Goal: Book appointment/travel/reservation

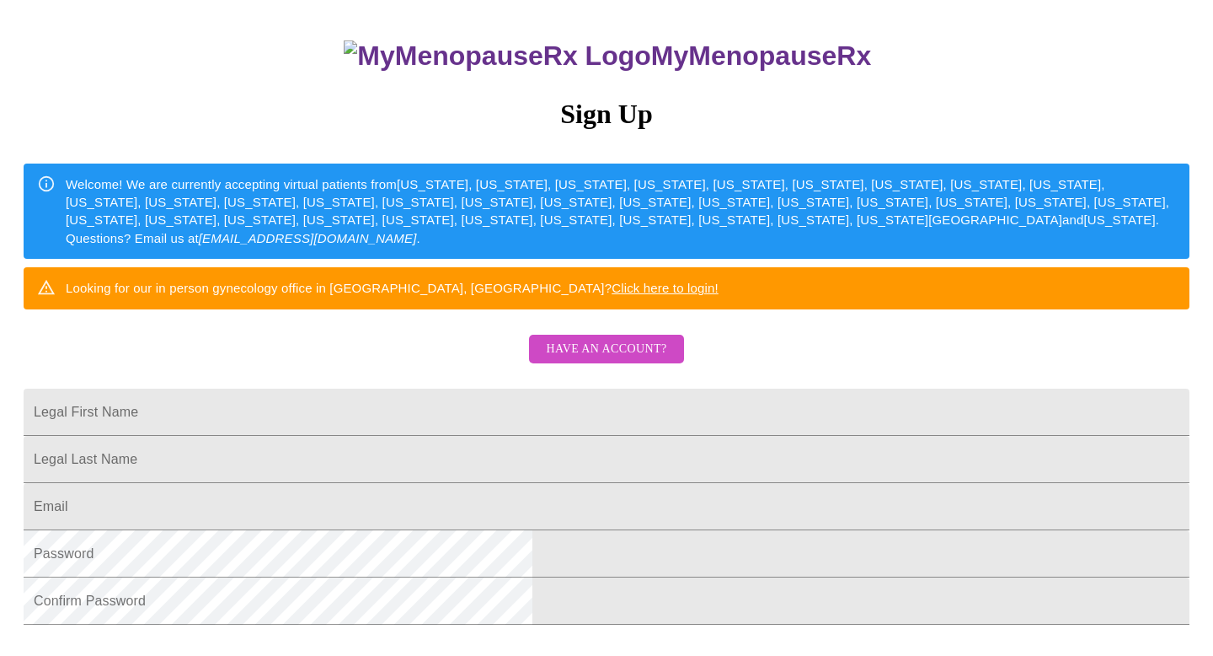
scroll to position [158, 0]
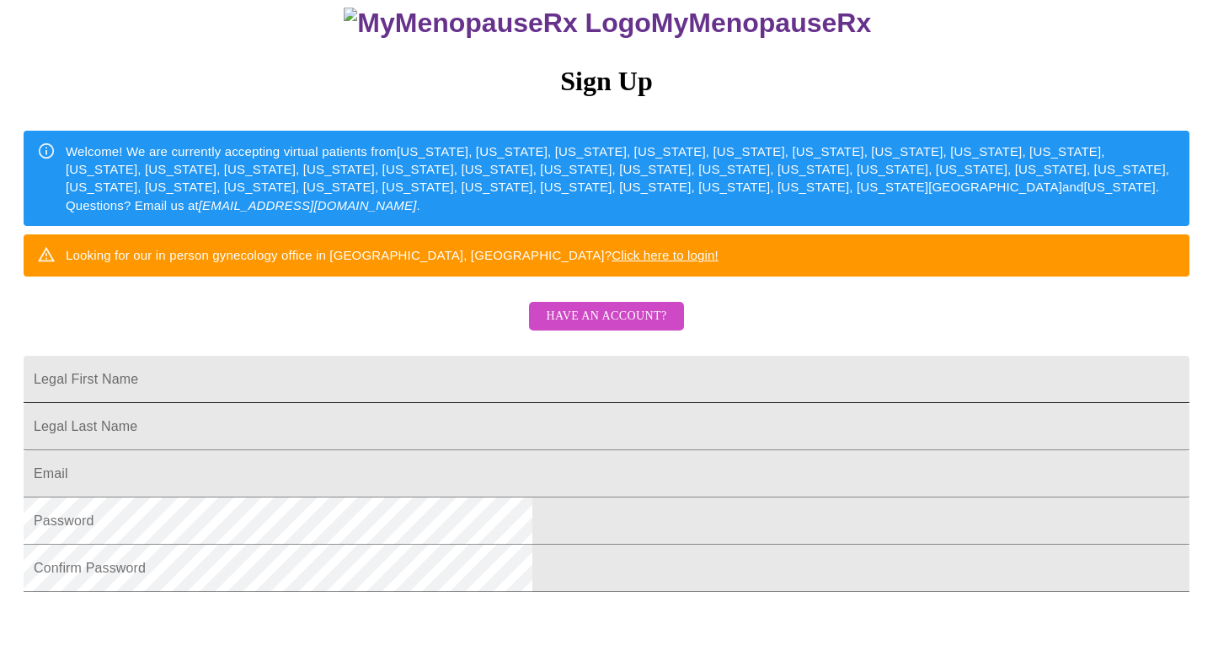
click at [525, 403] on input "Legal First Name" at bounding box center [607, 379] width 1166 height 47
type input "[PERSON_NAME]"
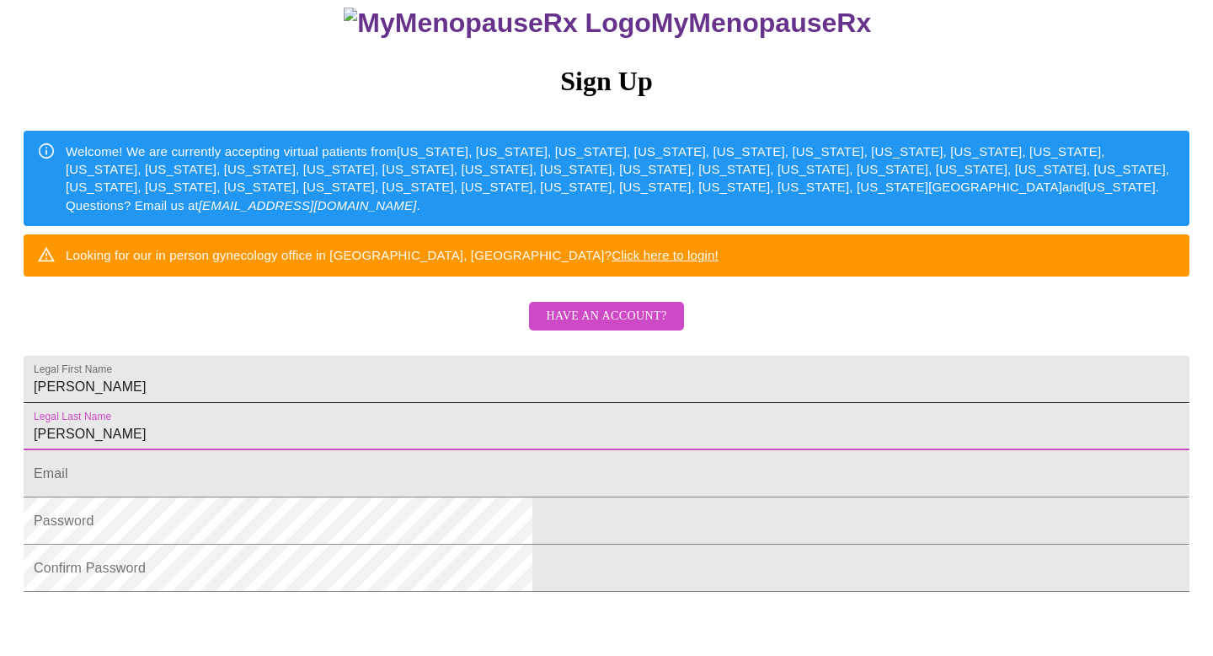
type input "[PERSON_NAME]"
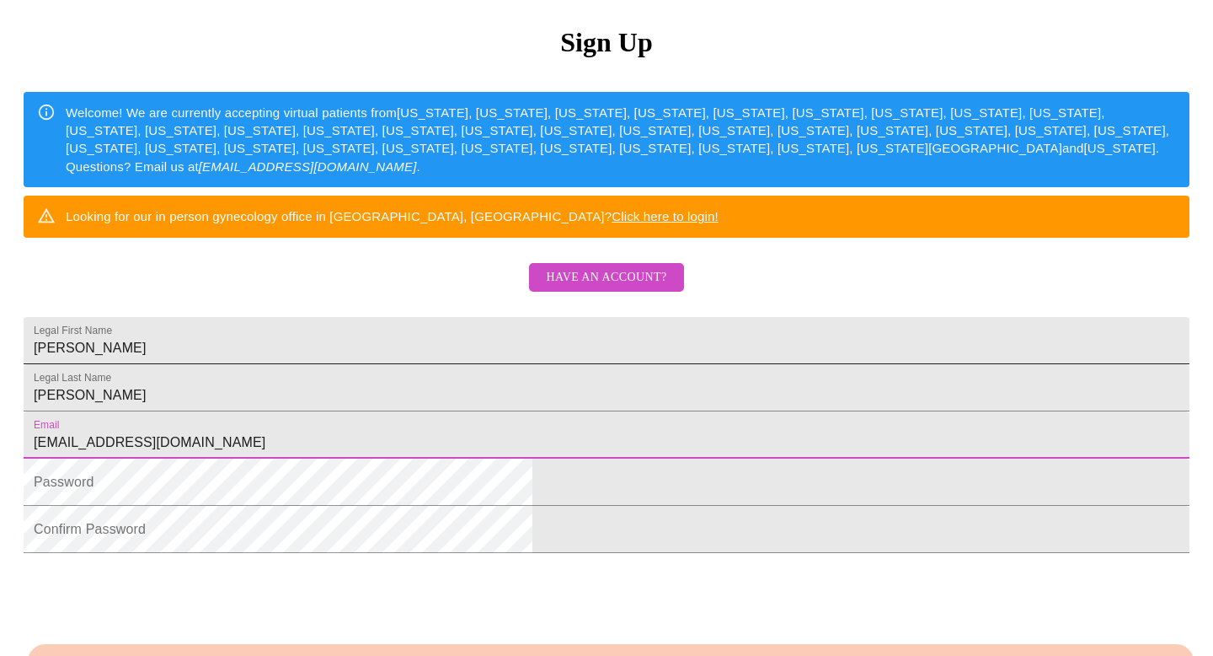
scroll to position [211, 0]
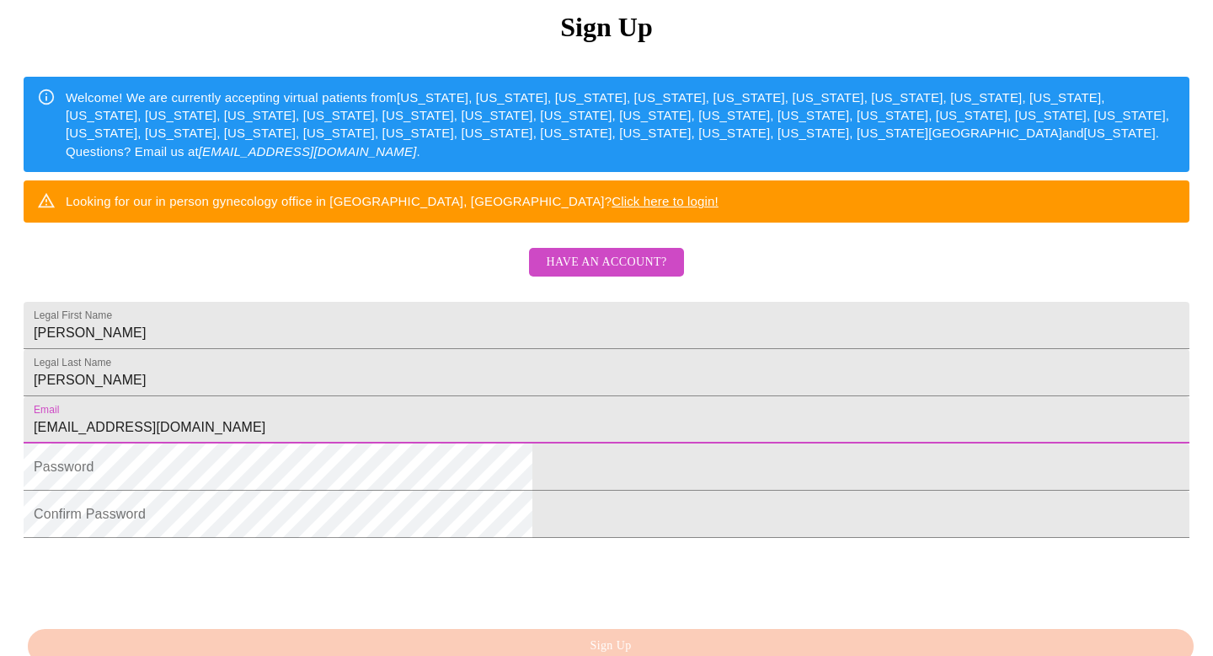
type input "[EMAIL_ADDRESS][DOMAIN_NAME]"
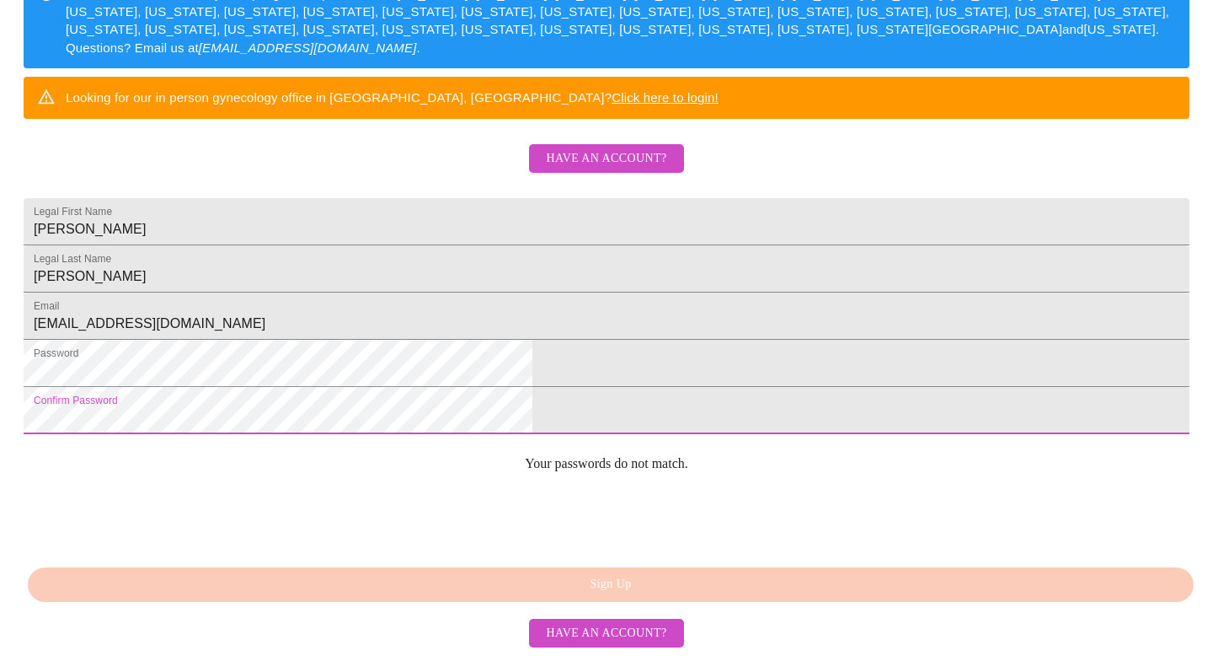
scroll to position [438, 0]
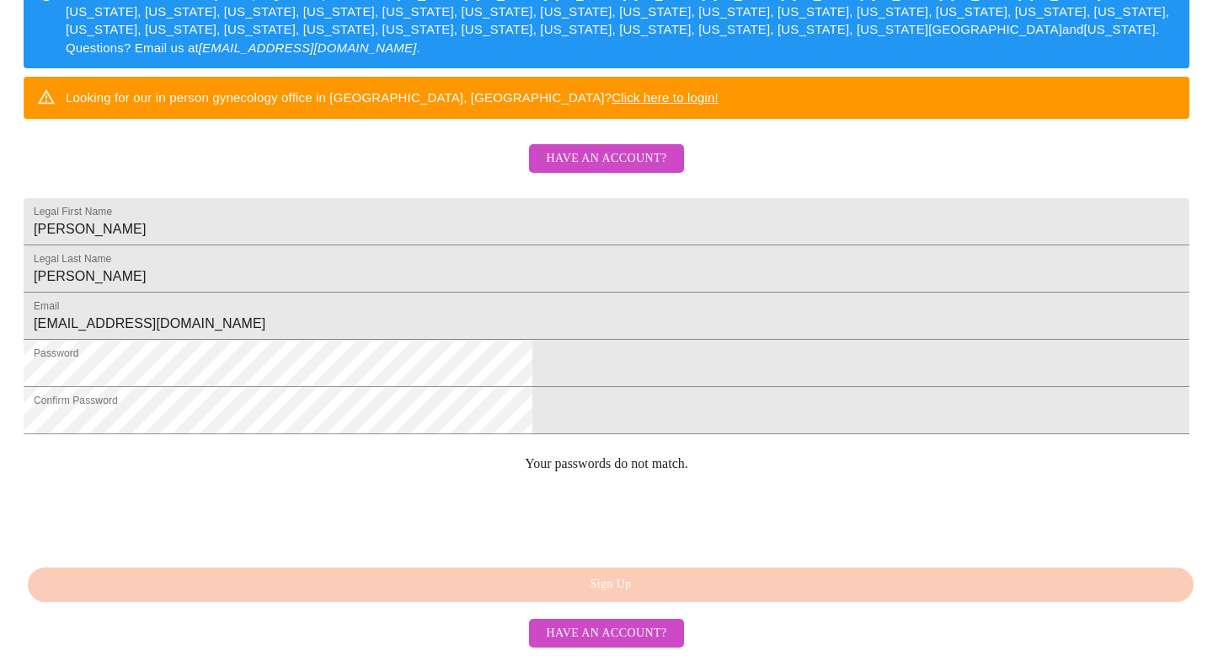
click at [581, 479] on div "MyMenopauseRx Sign Up Welcome! We are currently accepting virtual patients from…" at bounding box center [607, 151] width 1200 height 656
click at [590, 479] on div "MyMenopauseRx Sign Up Welcome! We are currently accepting virtual patients from…" at bounding box center [607, 151] width 1200 height 656
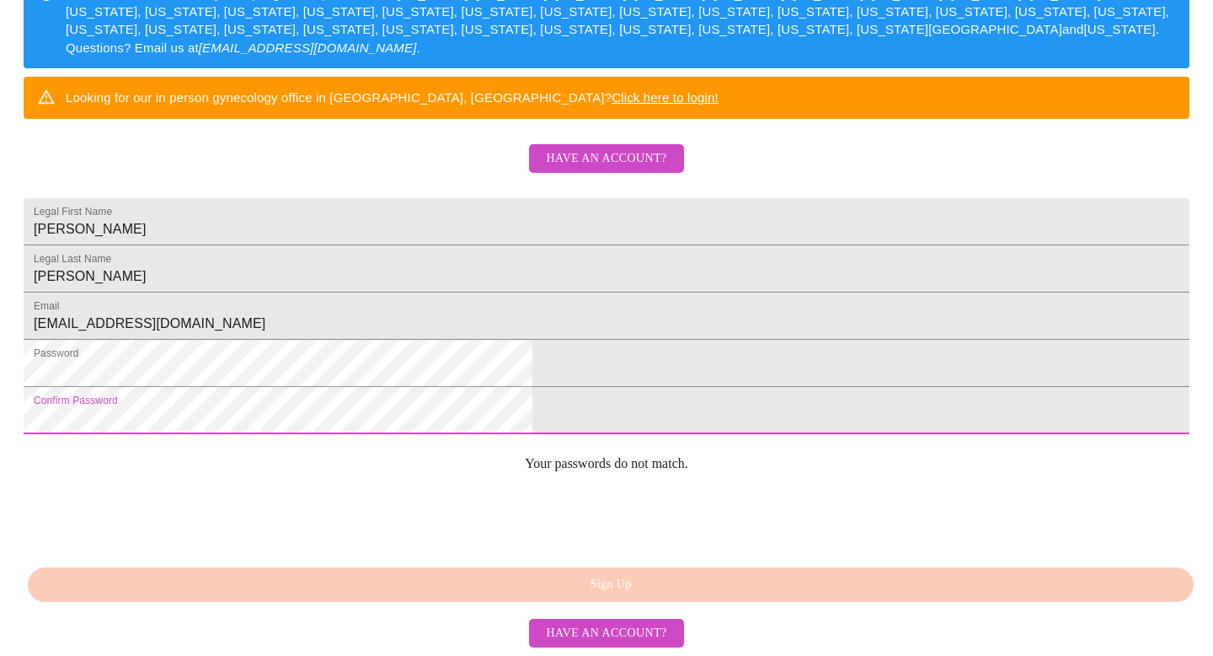
scroll to position [401, 0]
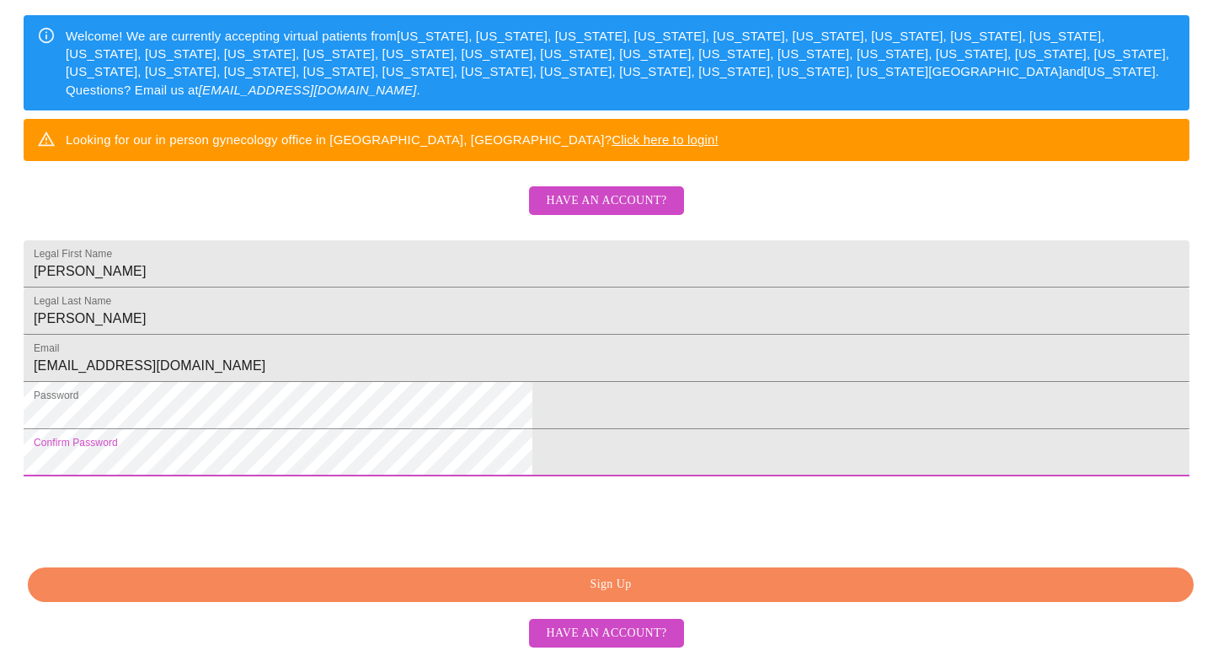
click at [566, 585] on span "Sign Up" at bounding box center [610, 584] width 1127 height 21
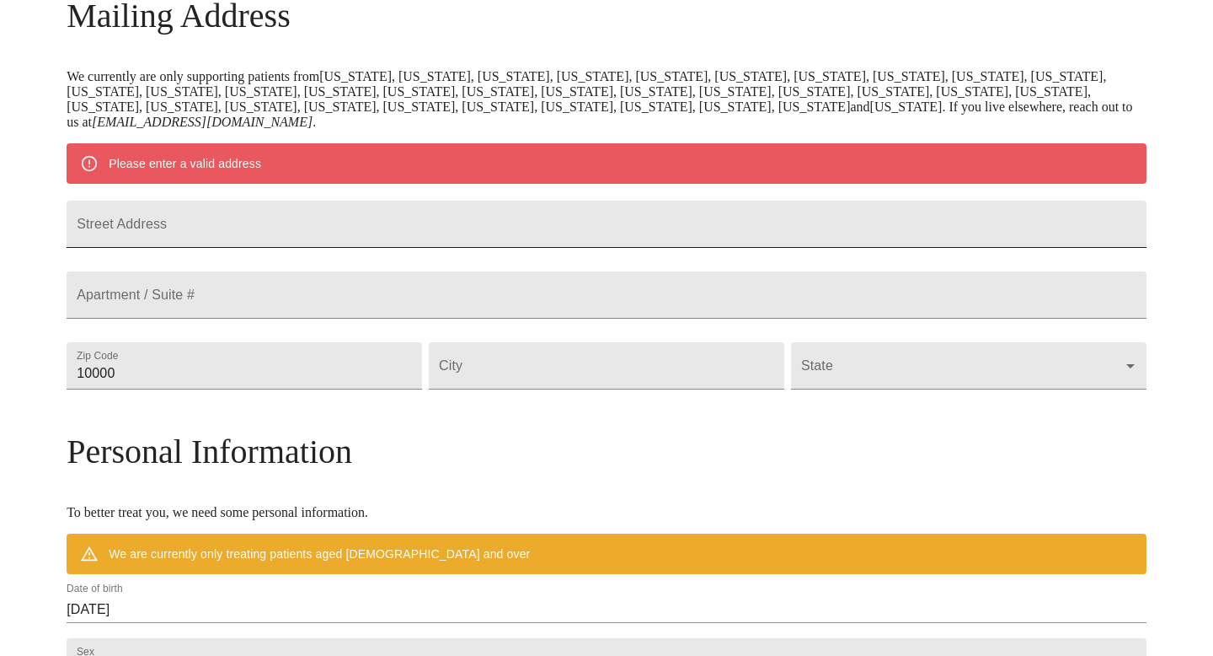
scroll to position [278, 0]
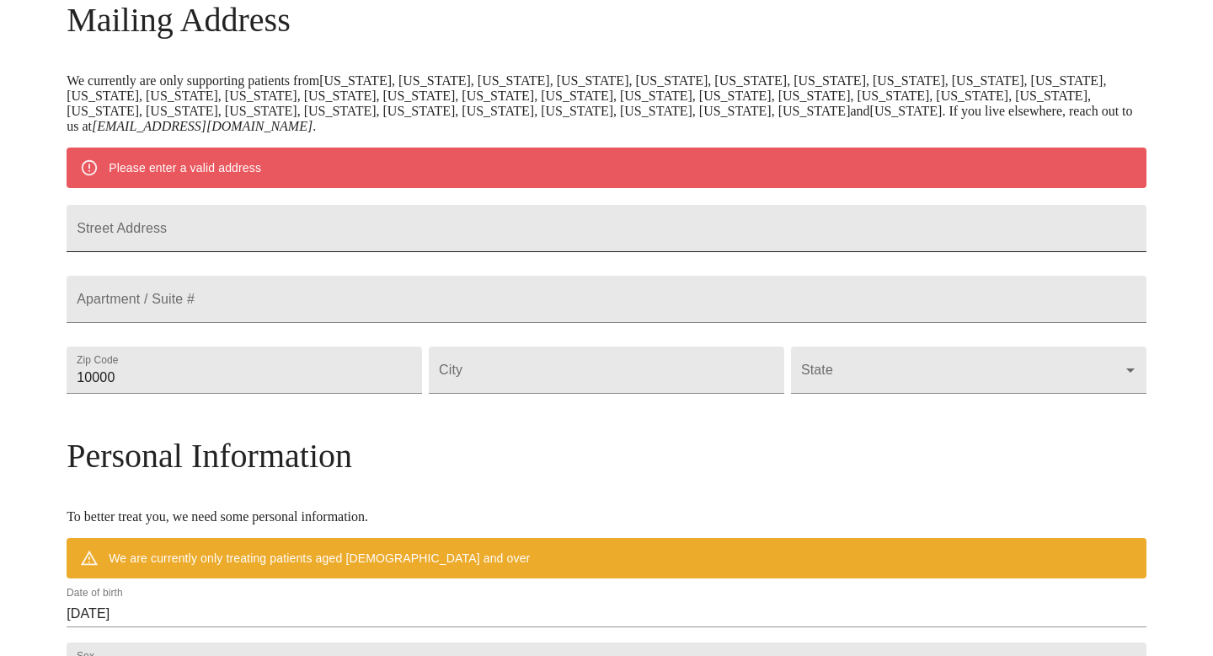
click at [363, 251] on input "Street Address" at bounding box center [607, 228] width 1080 height 47
type input "[STREET_ADDRESS][PERSON_NAME]"
type input "33625"
click at [538, 393] on input "Street Address" at bounding box center [607, 369] width 356 height 47
type input "[GEOGRAPHIC_DATA]"
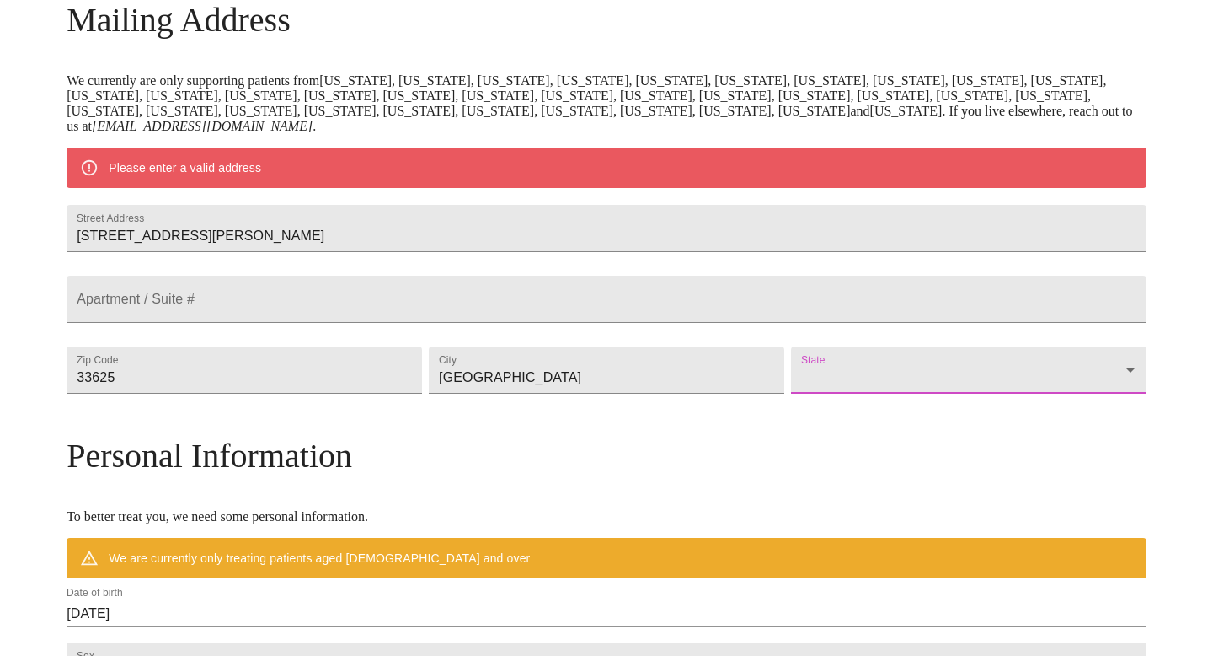
click at [909, 427] on body "MyMenopauseRx Welcome to MyMenopauseRx Since it's your first time here, you'll …" at bounding box center [607, 393] width 1200 height 1329
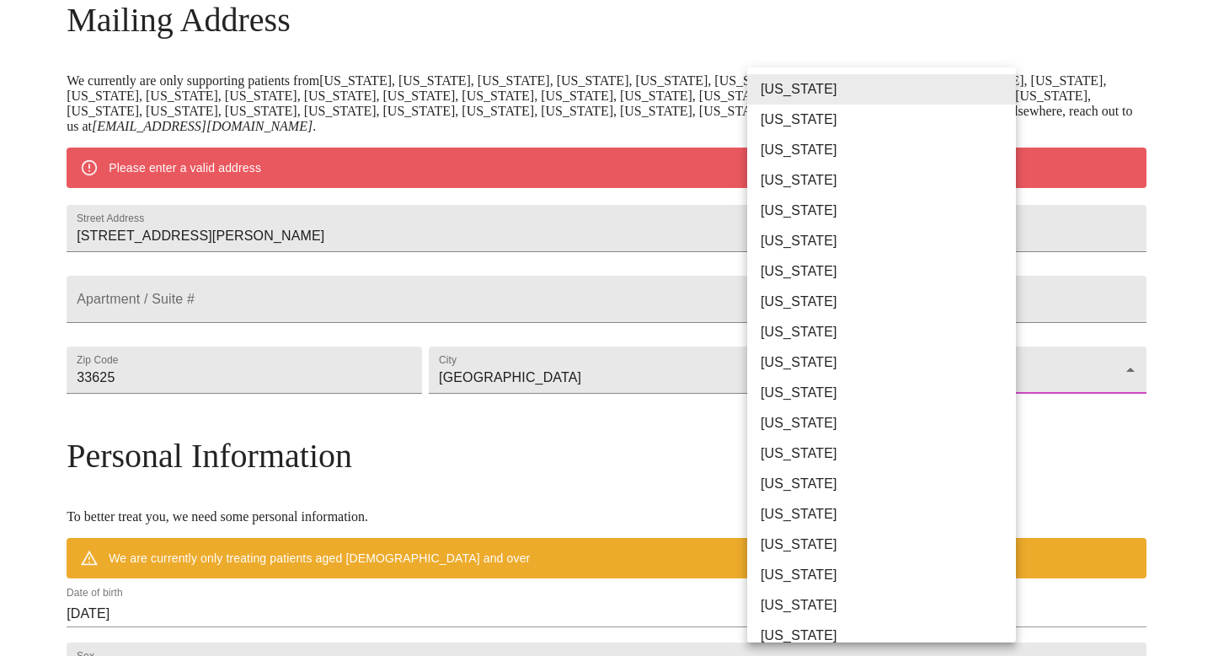
click at [808, 340] on li "[US_STATE]" at bounding box center [881, 332] width 269 height 30
type input "[US_STATE]"
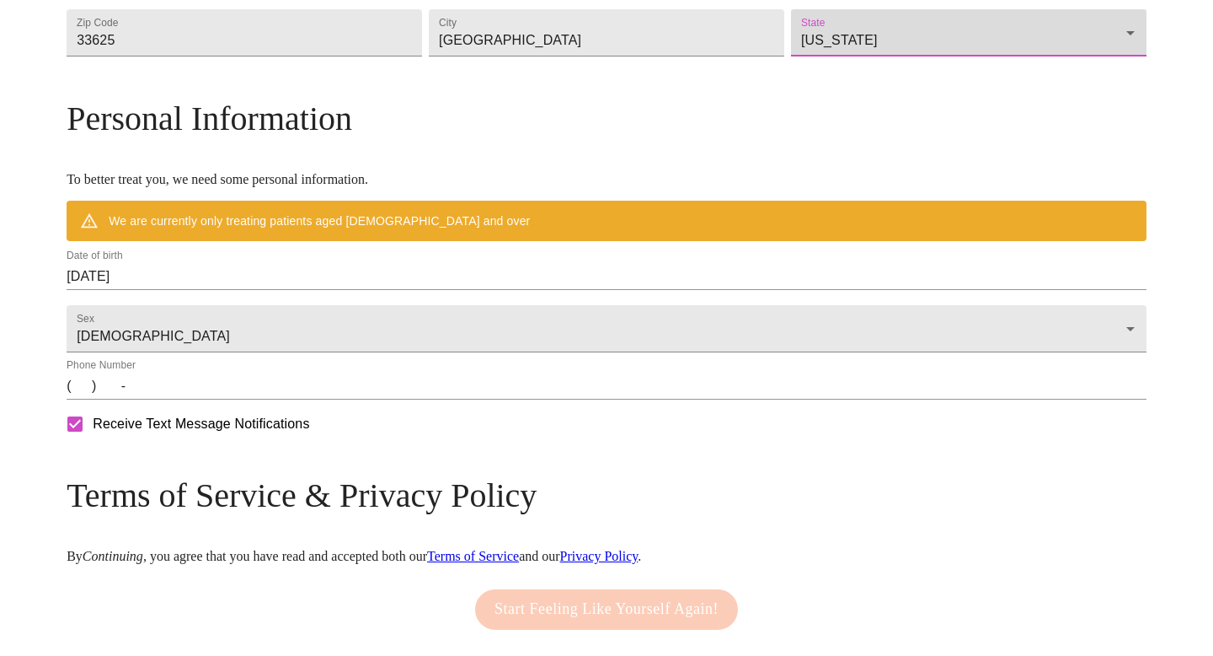
scroll to position [589, 0]
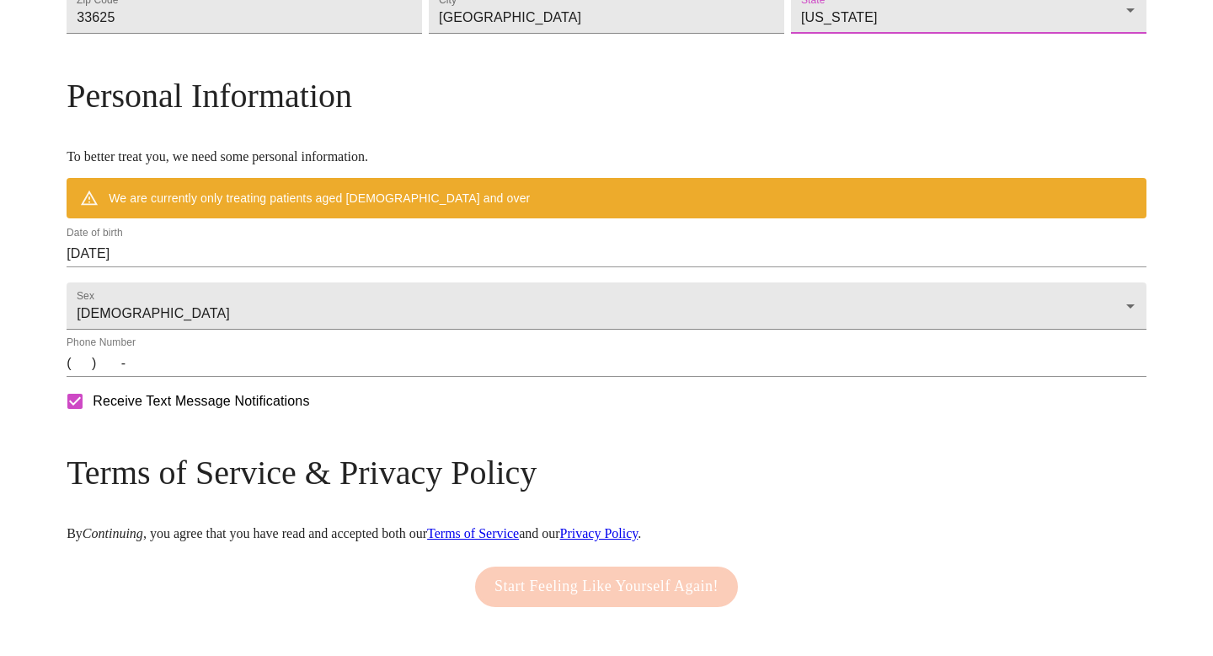
click at [284, 267] on input "[DATE]" at bounding box center [607, 253] width 1080 height 27
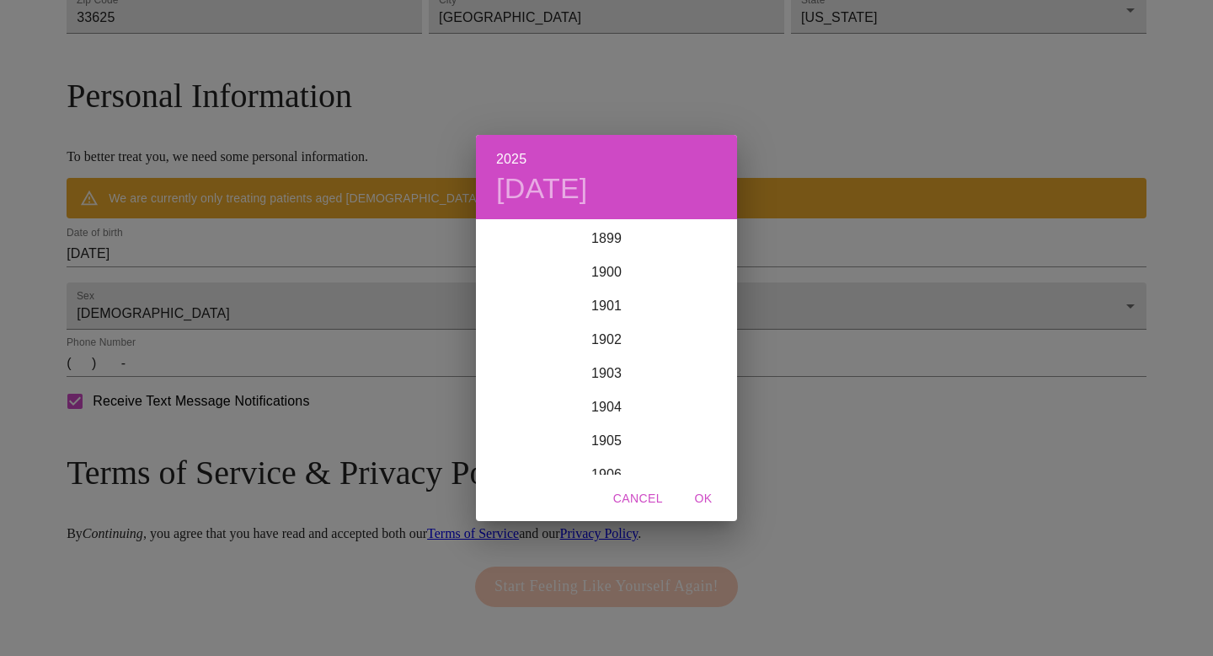
click at [284, 282] on div "2025 [DATE] 1900 1901 1902 1903 1904 1905 1906 1907 1908 1909 1910 1911 1912 19…" at bounding box center [606, 328] width 1213 height 656
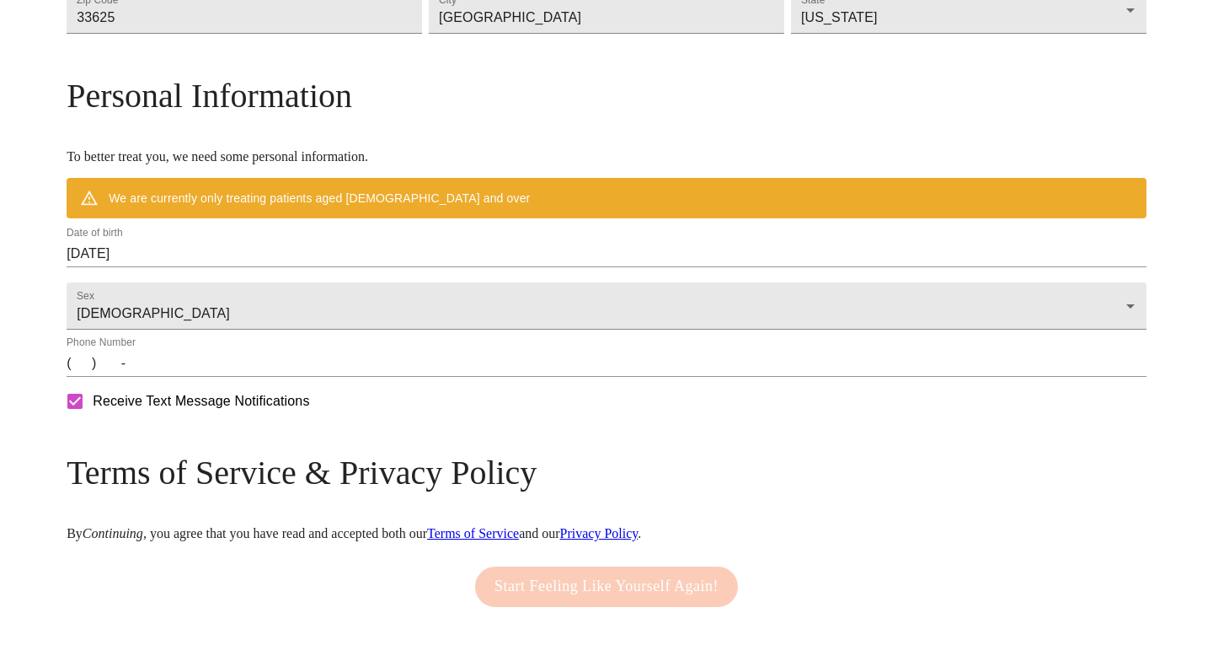
click at [292, 267] on input "[DATE]" at bounding box center [607, 253] width 1080 height 27
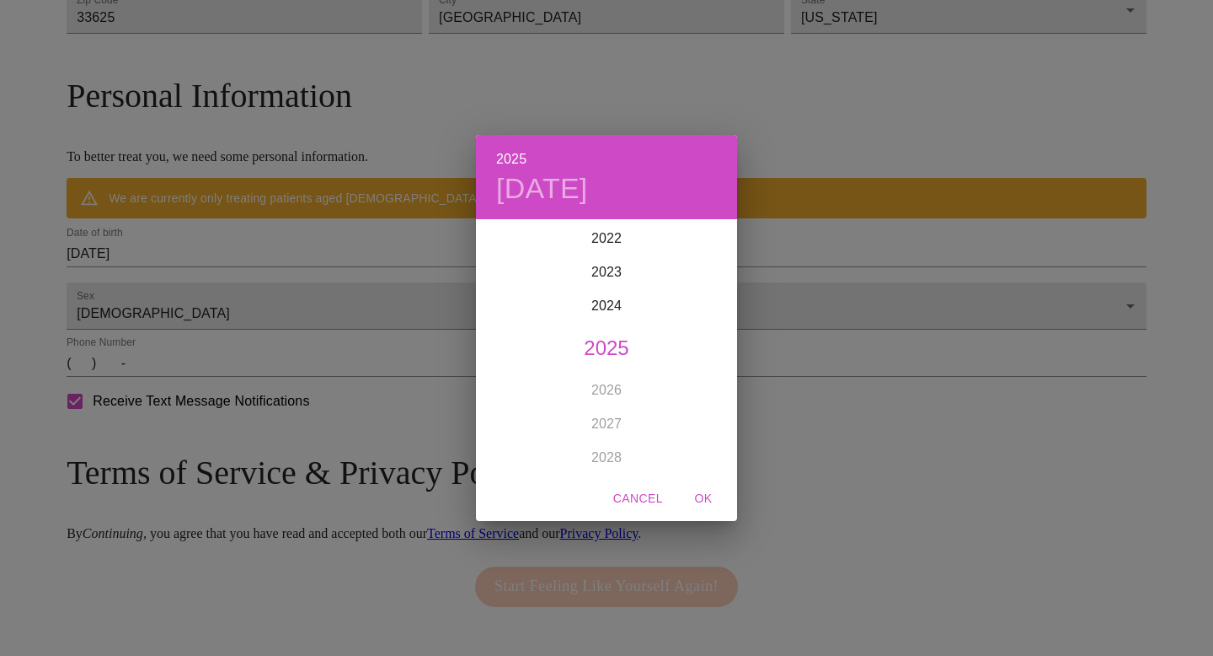
click at [292, 287] on div "2025 [DATE] 1900 1901 1902 1903 1904 1905 1906 1907 1908 1909 1910 1911 1912 19…" at bounding box center [606, 328] width 1213 height 656
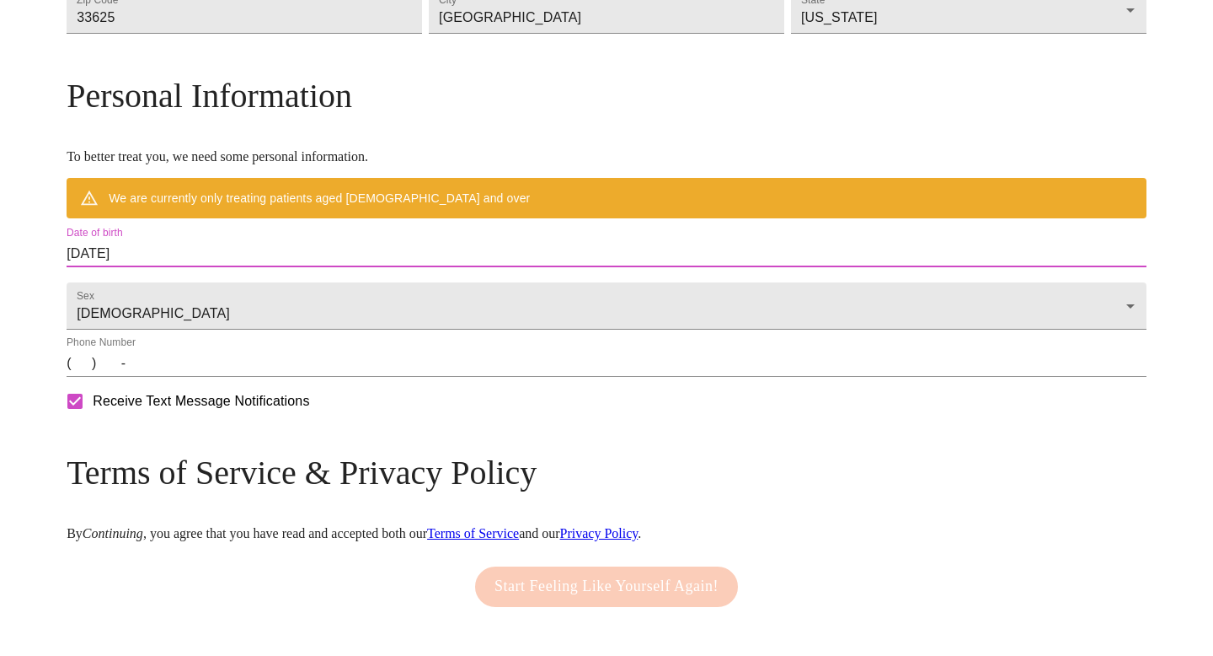
click at [292, 287] on div "2025 [DATE] 1900 1901 1902 1903 1904 1905 1906 1907 1908 1909 1910 1911 1912 19…" at bounding box center [606, 328] width 1213 height 656
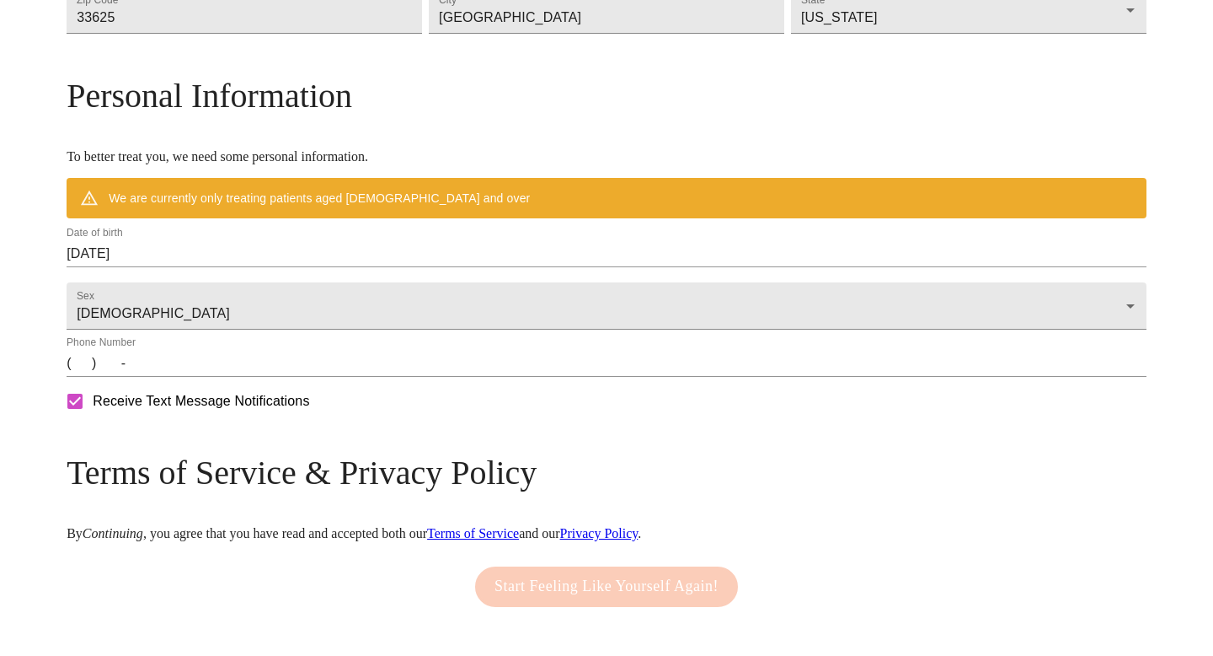
click at [292, 267] on input "[DATE]" at bounding box center [607, 253] width 1080 height 27
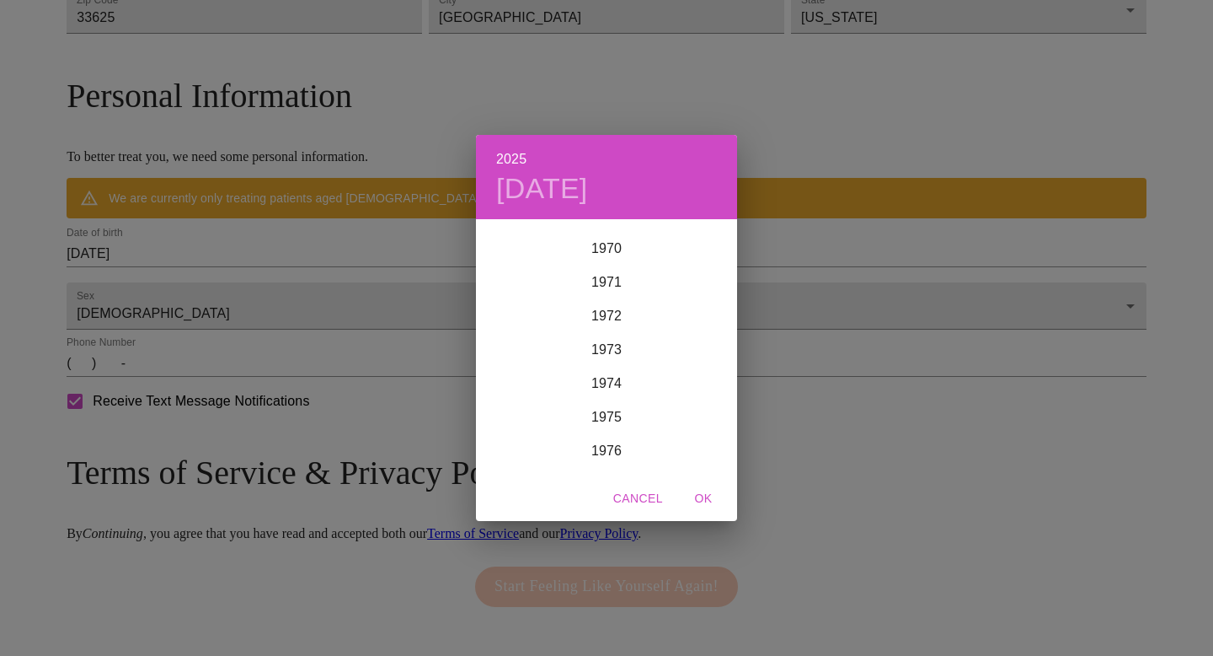
scroll to position [2377, 0]
click at [614, 292] on div "1971" at bounding box center [606, 288] width 261 height 34
click at [608, 440] on div "Nov" at bounding box center [606, 442] width 87 height 63
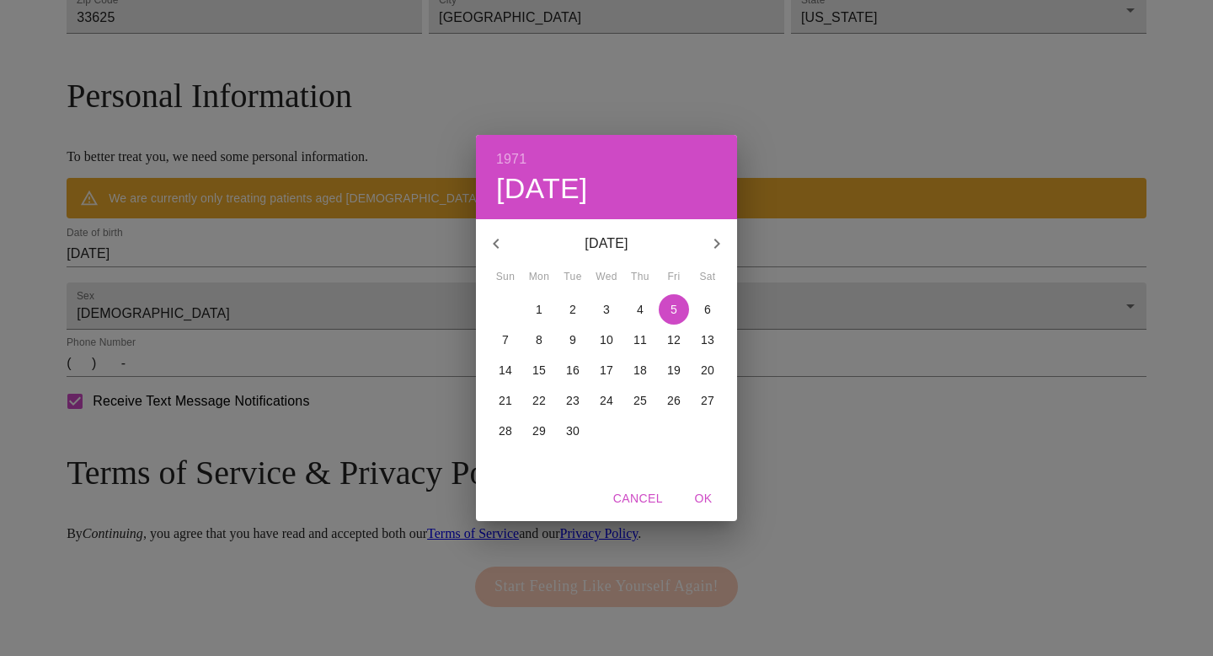
click at [709, 340] on p "13" at bounding box center [707, 339] width 13 height 17
click at [697, 496] on span "OK" at bounding box center [703, 498] width 40 height 21
type input "[DATE]"
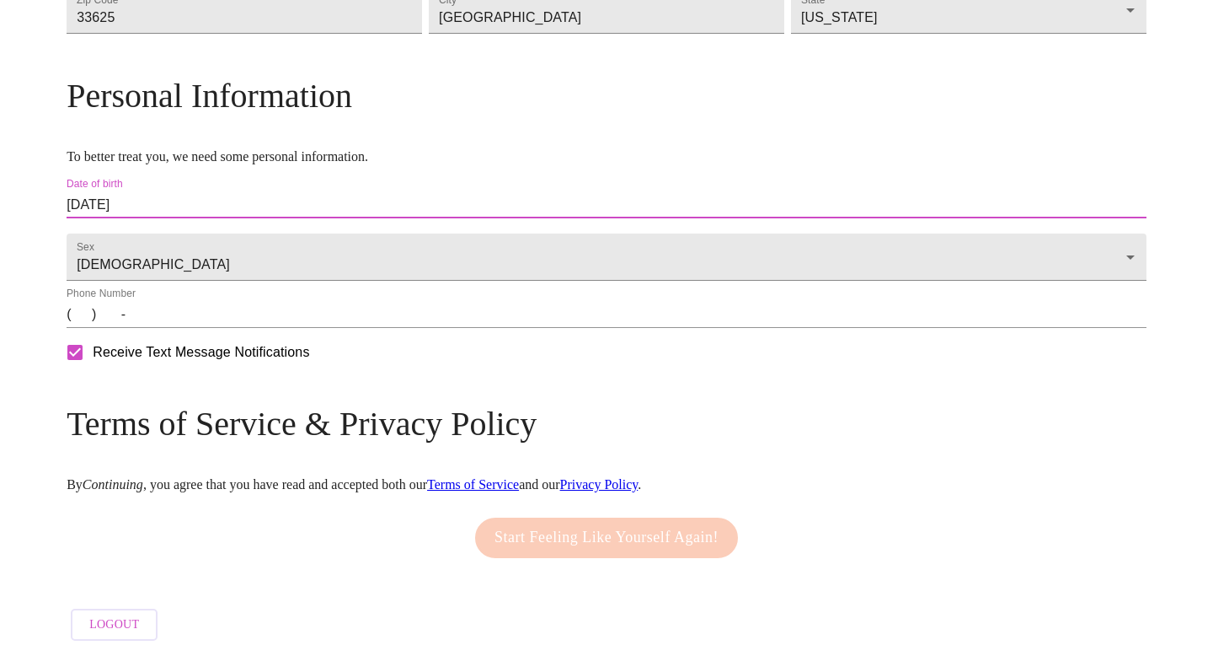
click at [201, 328] on input "(   )    -" at bounding box center [607, 314] width 1080 height 27
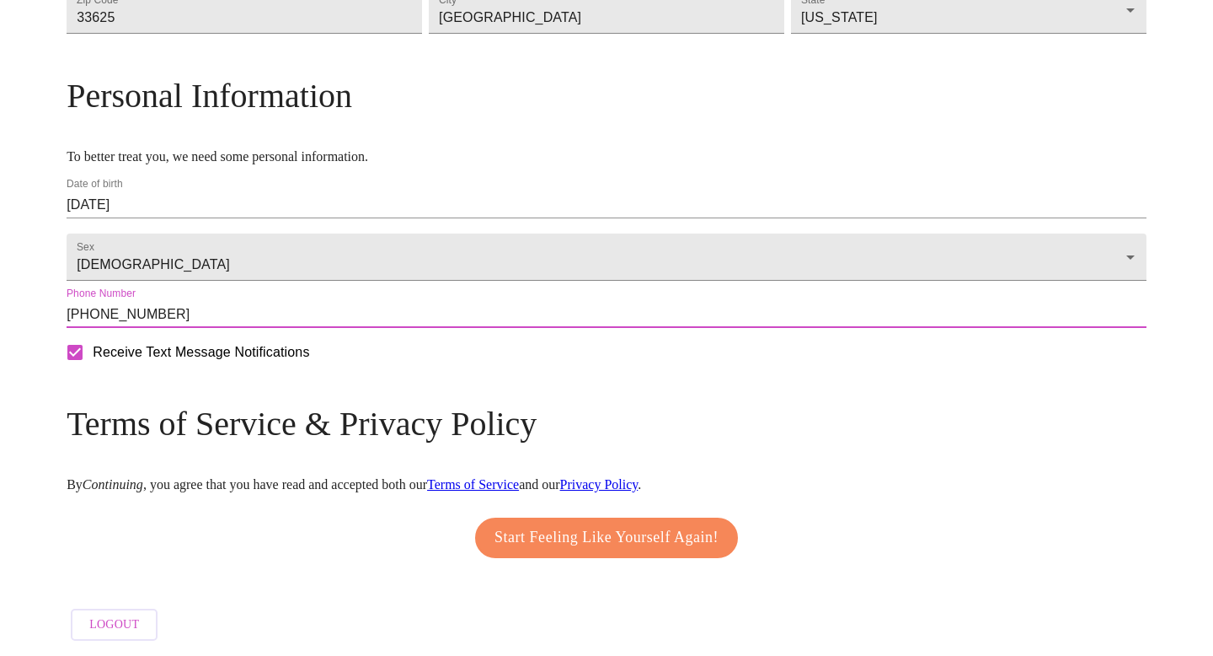
type input "[PHONE_NUMBER]"
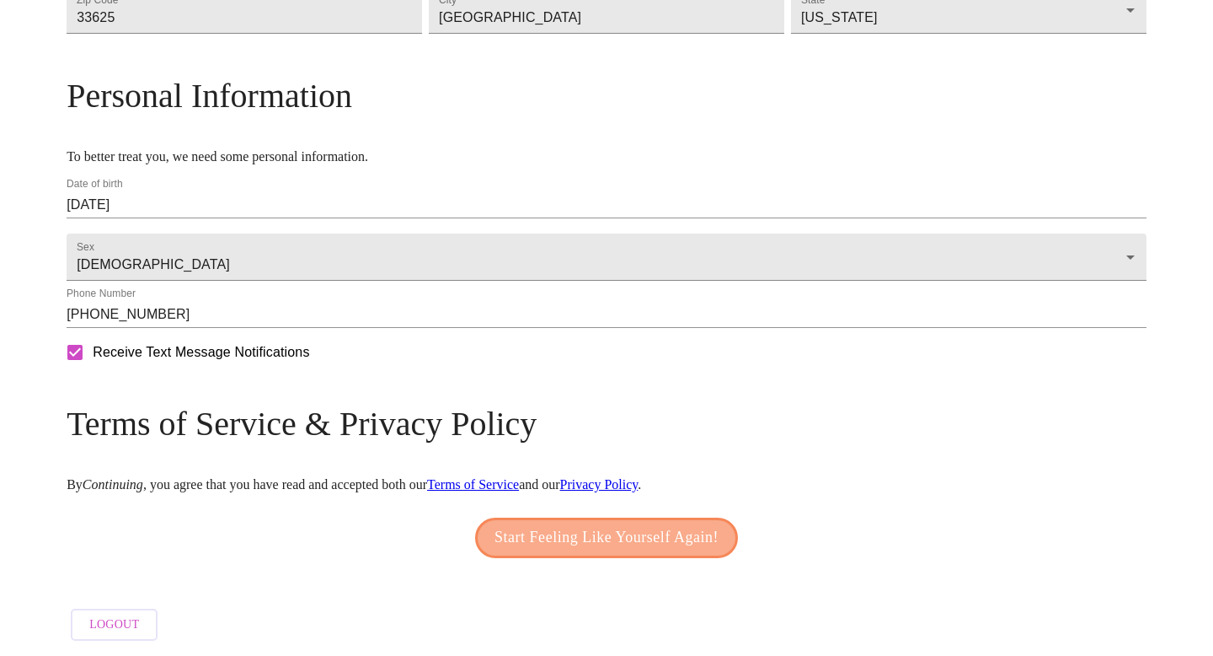
click at [629, 551] on span "Start Feeling Like Yourself Again!" at bounding box center [607, 537] width 224 height 27
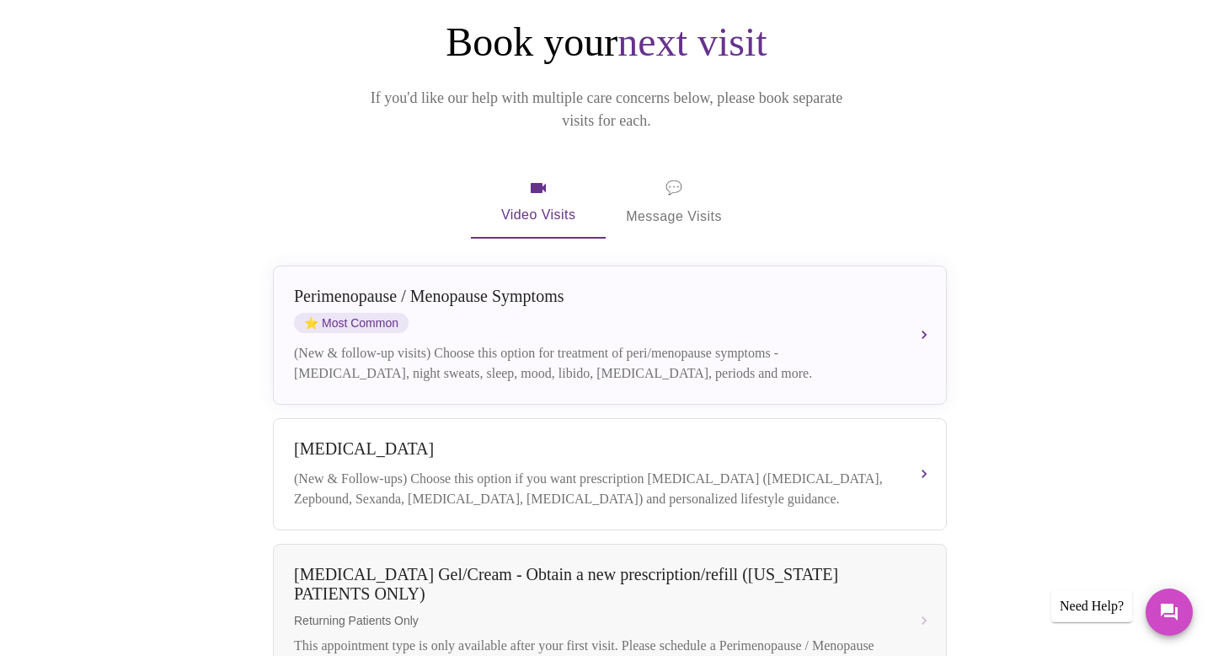
scroll to position [176, 0]
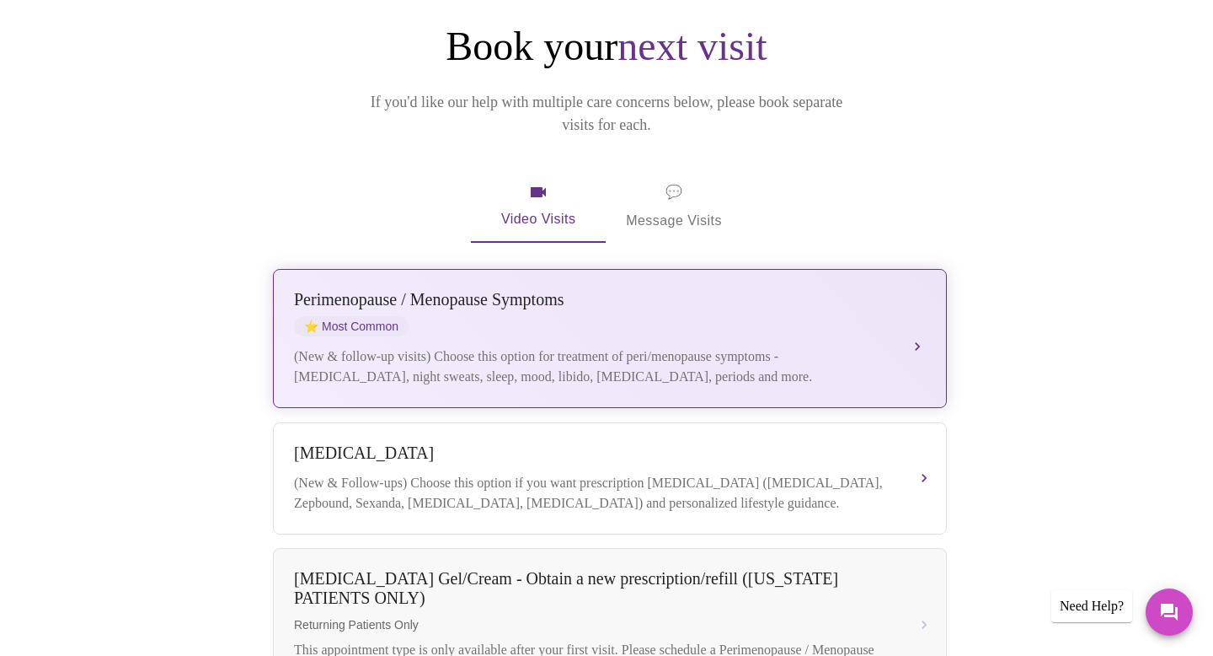
click at [613, 305] on div "[MEDICAL_DATA] / Menopause Symptoms ⭐ Most Common" at bounding box center [593, 313] width 598 height 46
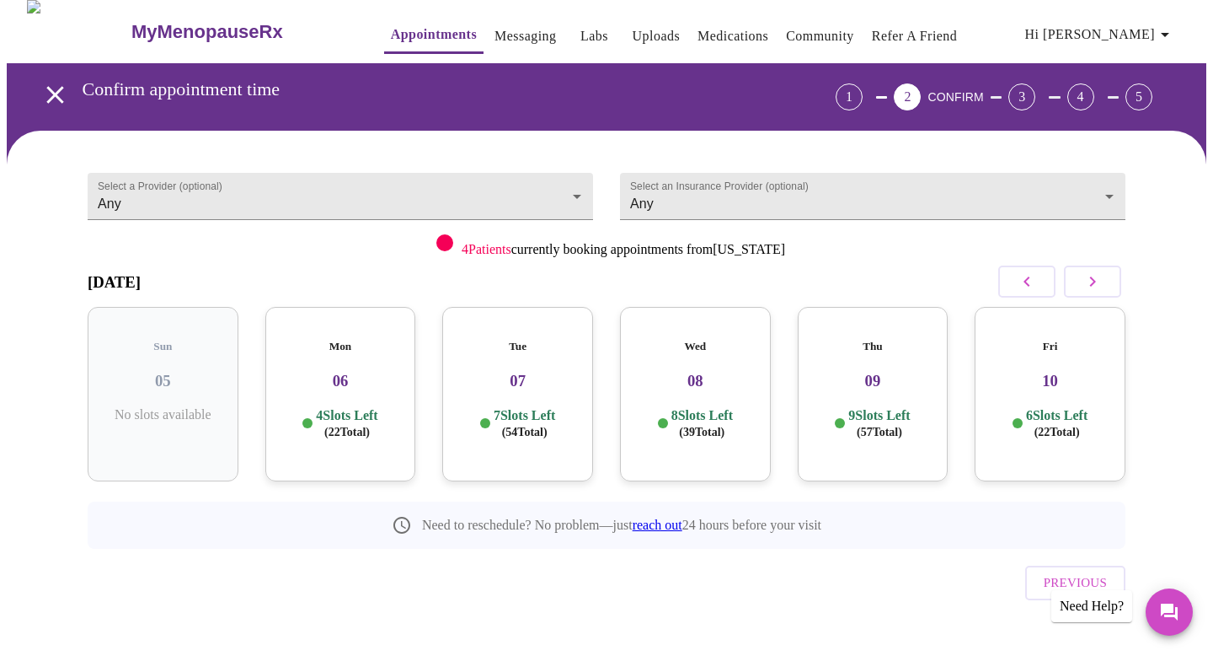
click at [333, 372] on h3 "06" at bounding box center [341, 381] width 124 height 19
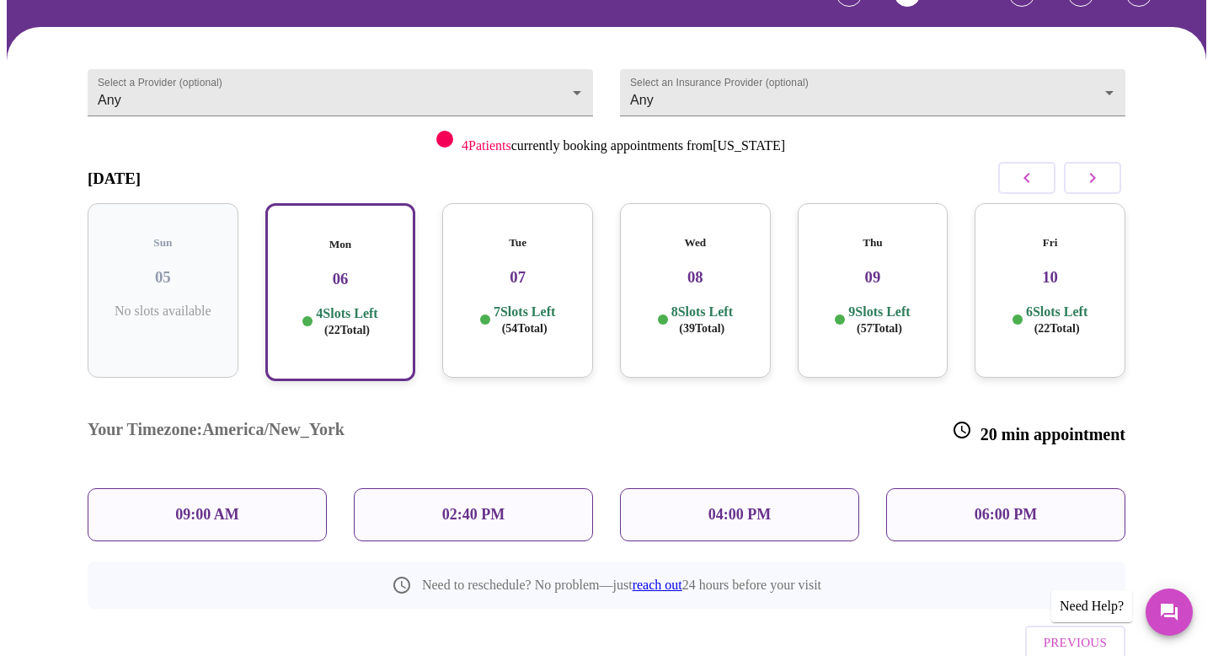
scroll to position [142, 0]
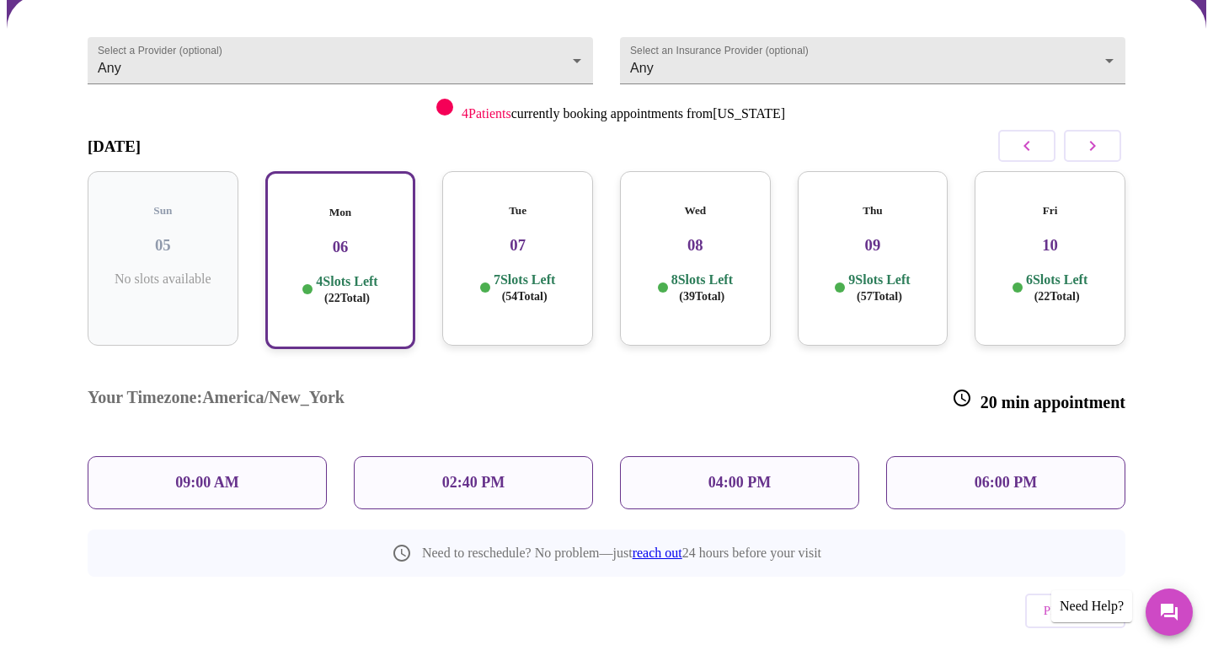
click at [962, 456] on div "06:00 PM" at bounding box center [1005, 482] width 239 height 53
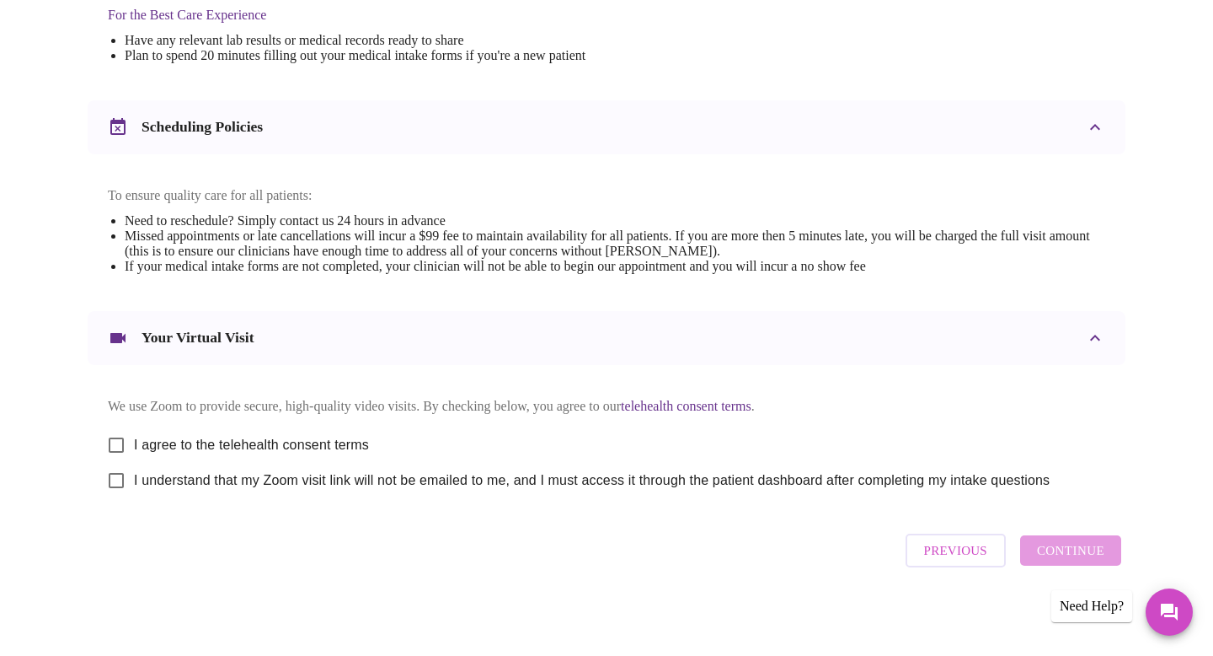
scroll to position [565, 0]
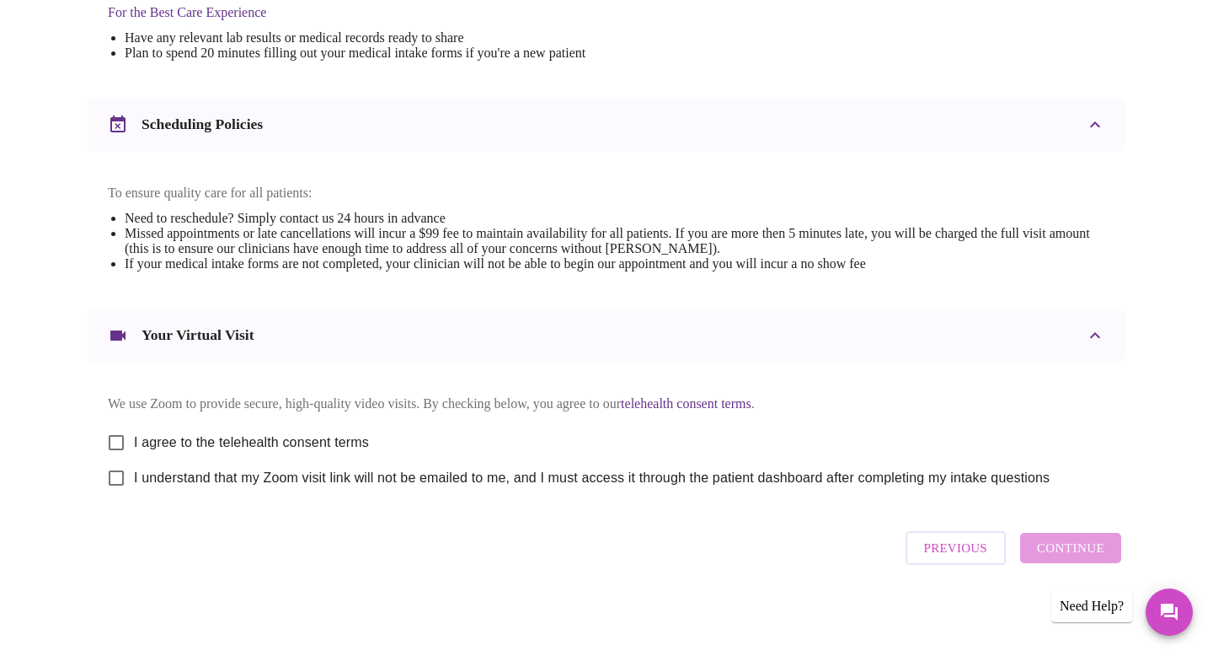
click at [116, 439] on input "I agree to the telehealth consent terms" at bounding box center [116, 442] width 35 height 35
checkbox input "true"
click at [118, 484] on input "I understand that my Zoom visit link will not be emailed to me, and I must acce…" at bounding box center [116, 477] width 35 height 35
checkbox input "true"
click at [1086, 545] on span "Continue" at bounding box center [1070, 548] width 67 height 22
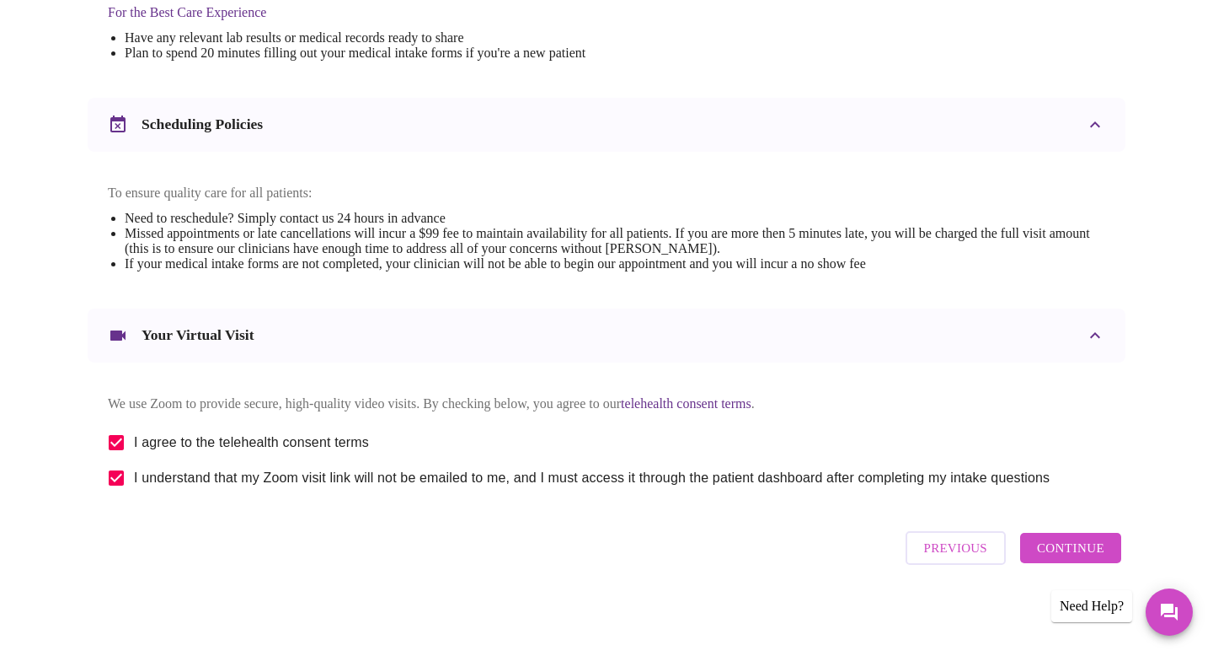
scroll to position [62, 0]
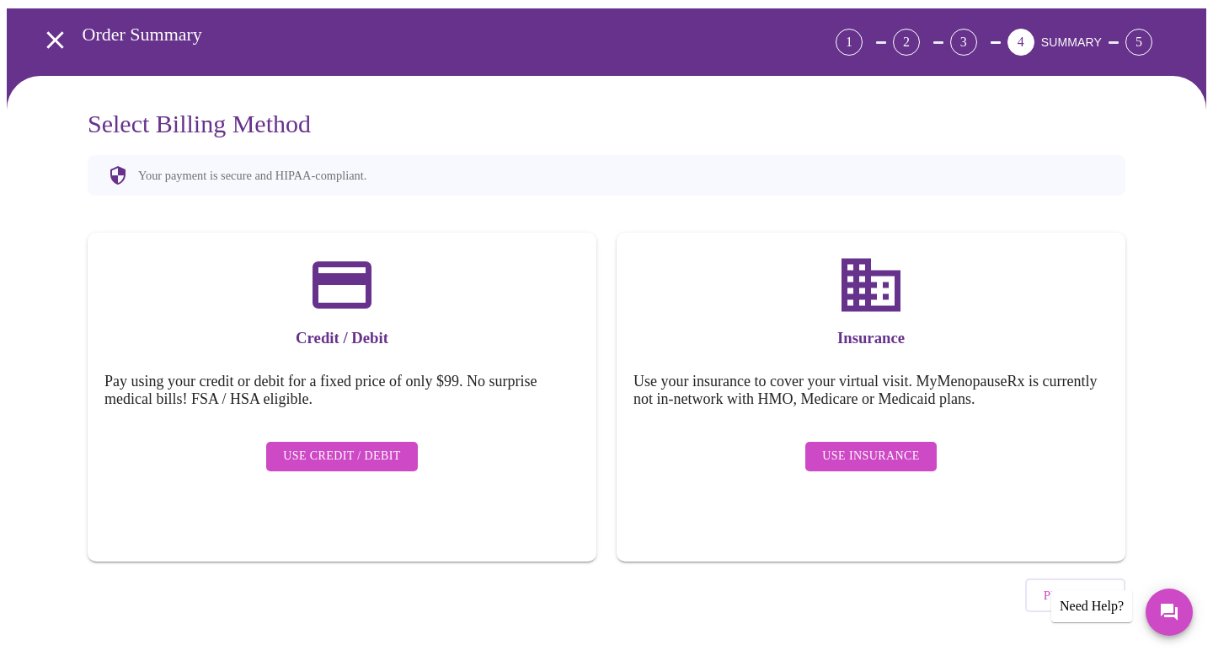
click at [875, 446] on span "Use Insurance" at bounding box center [870, 456] width 97 height 21
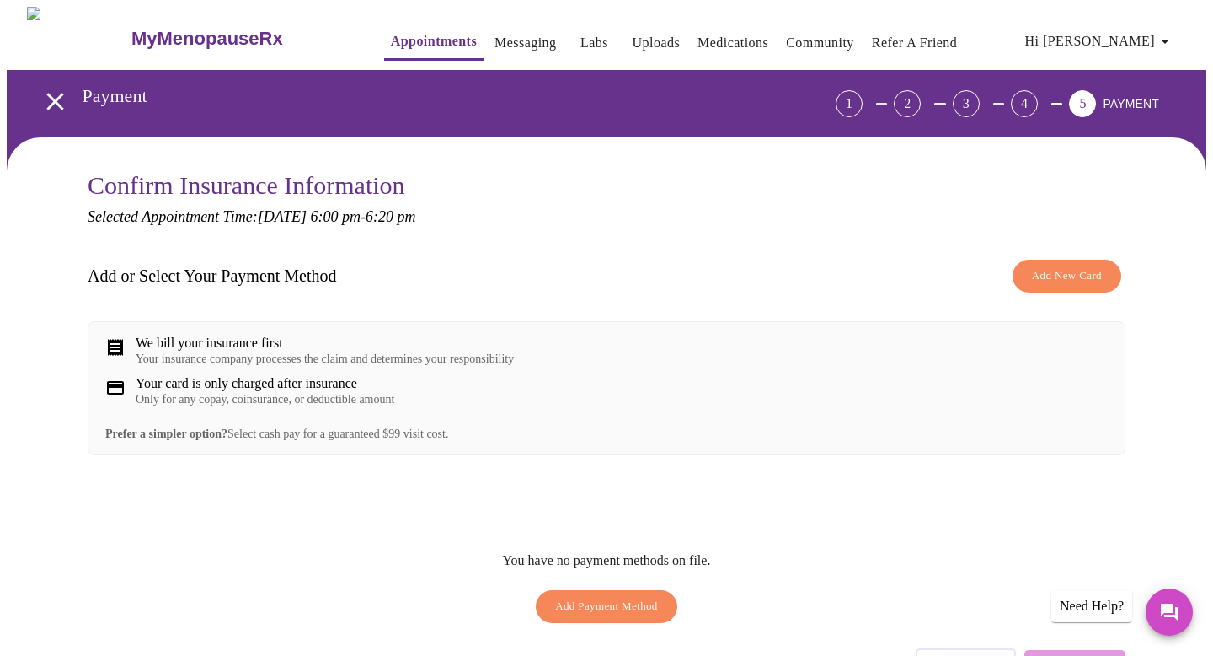
scroll to position [118, 0]
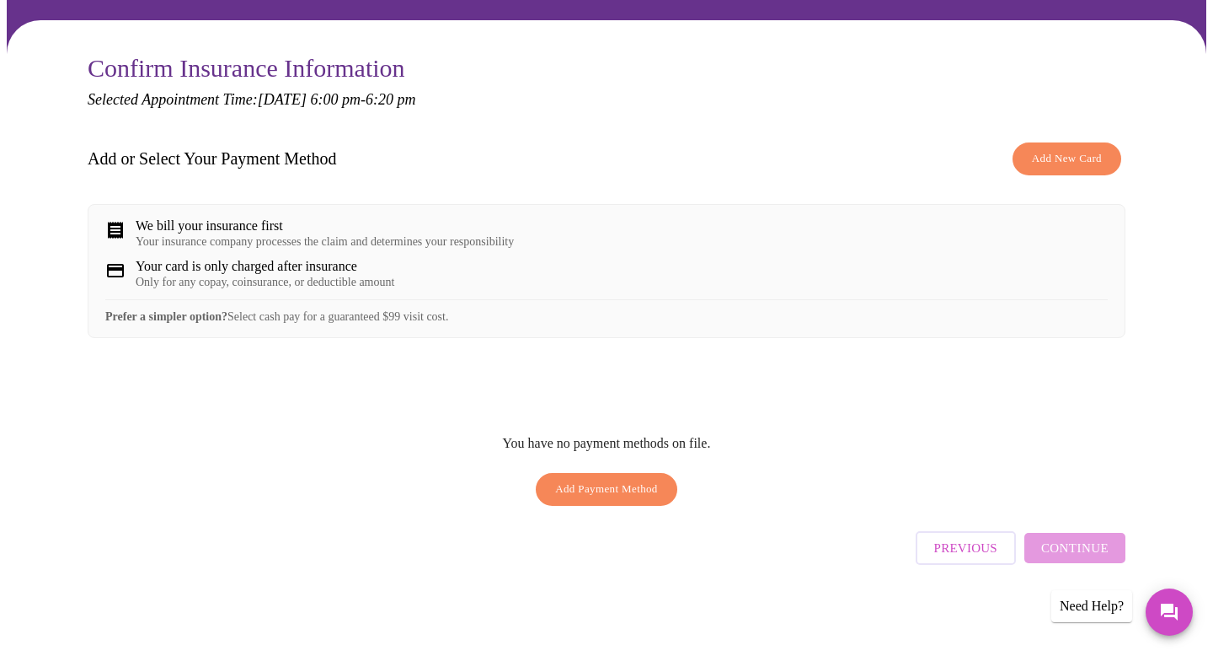
click at [1052, 552] on div "Previous Continue" at bounding box center [1021, 543] width 210 height 59
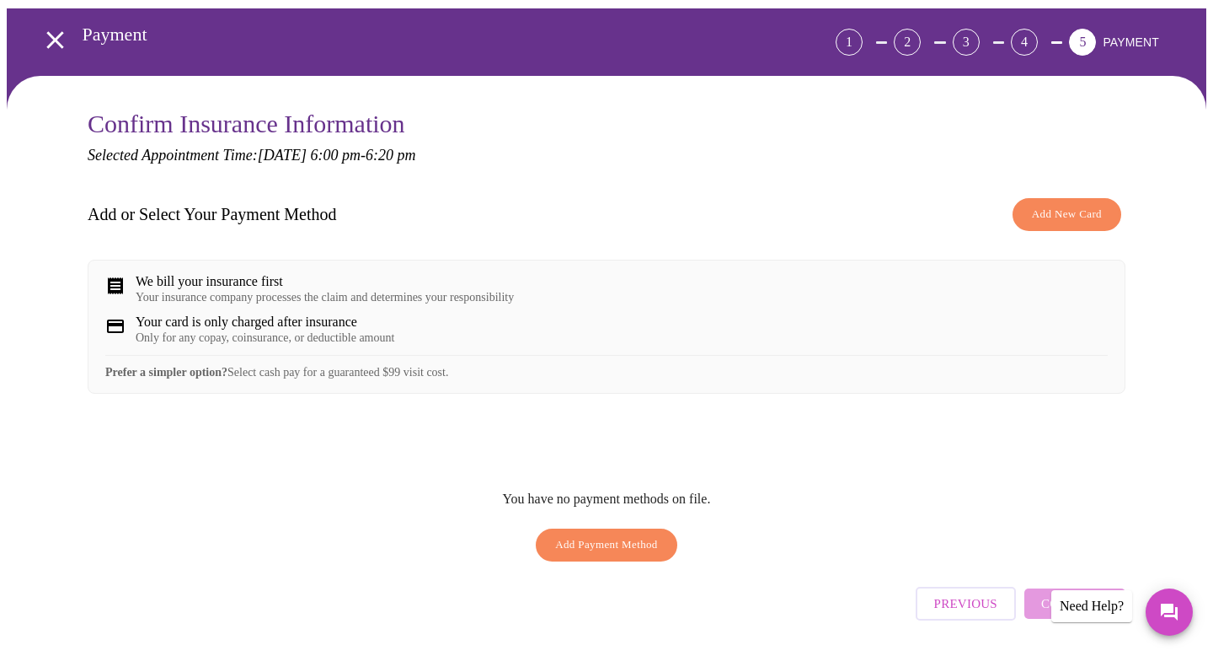
scroll to position [81, 0]
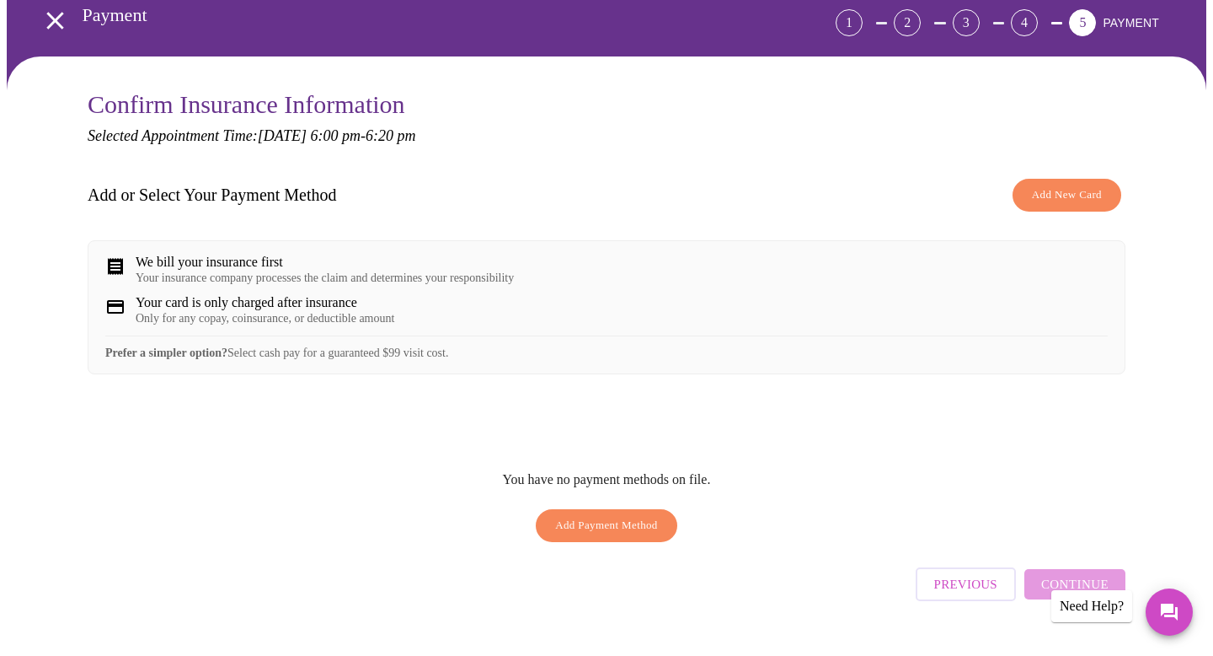
click at [448, 360] on div "Prefer a simpler option? Select cash pay for a guaranteed $99 visit cost." at bounding box center [606, 347] width 1003 height 24
